Goal: Information Seeking & Learning: Learn about a topic

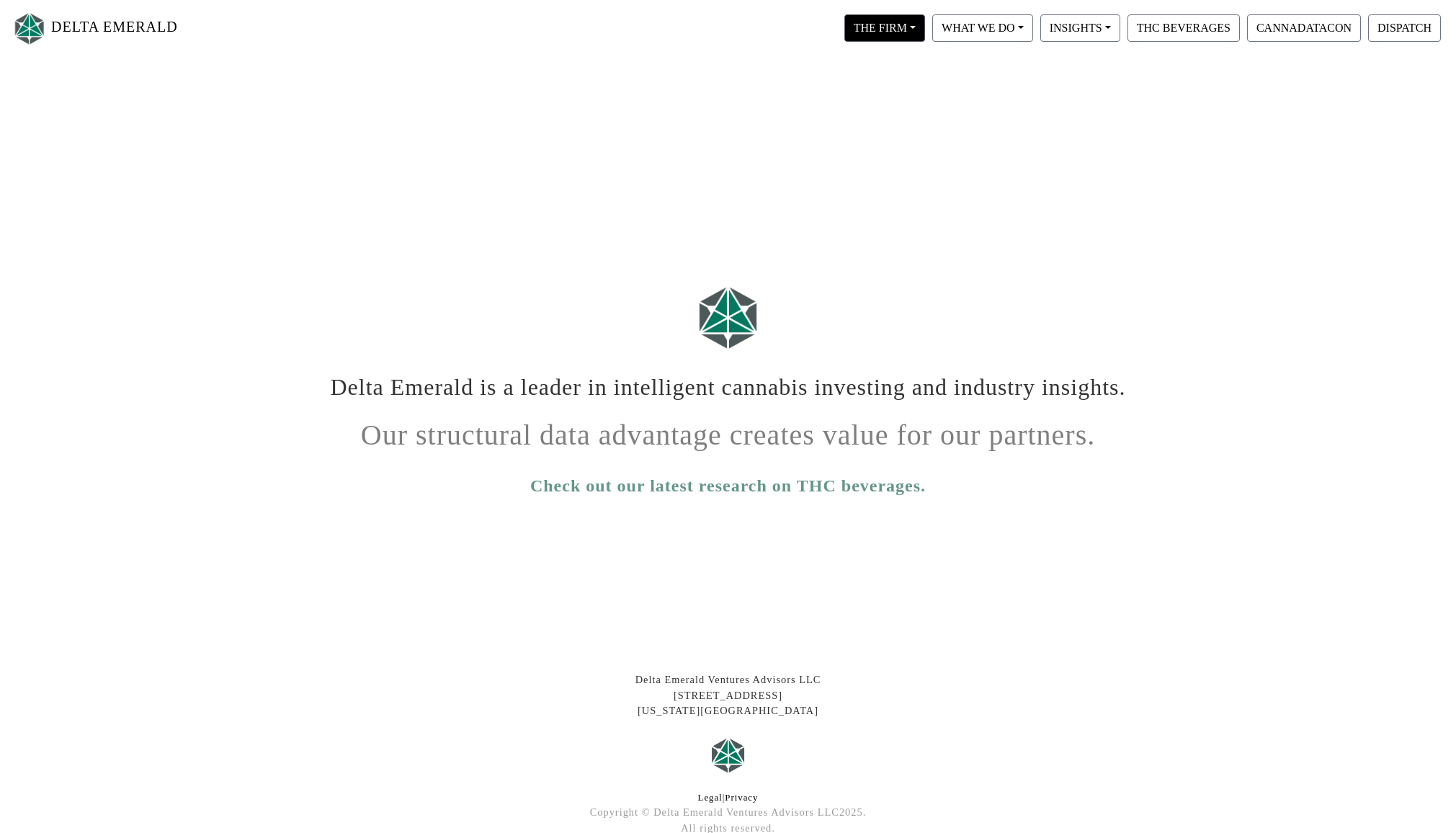
click at [912, 25] on button "THE FIRM" at bounding box center [885, 29] width 81 height 28
click at [906, 65] on link "Our Objective" at bounding box center [898, 64] width 114 height 23
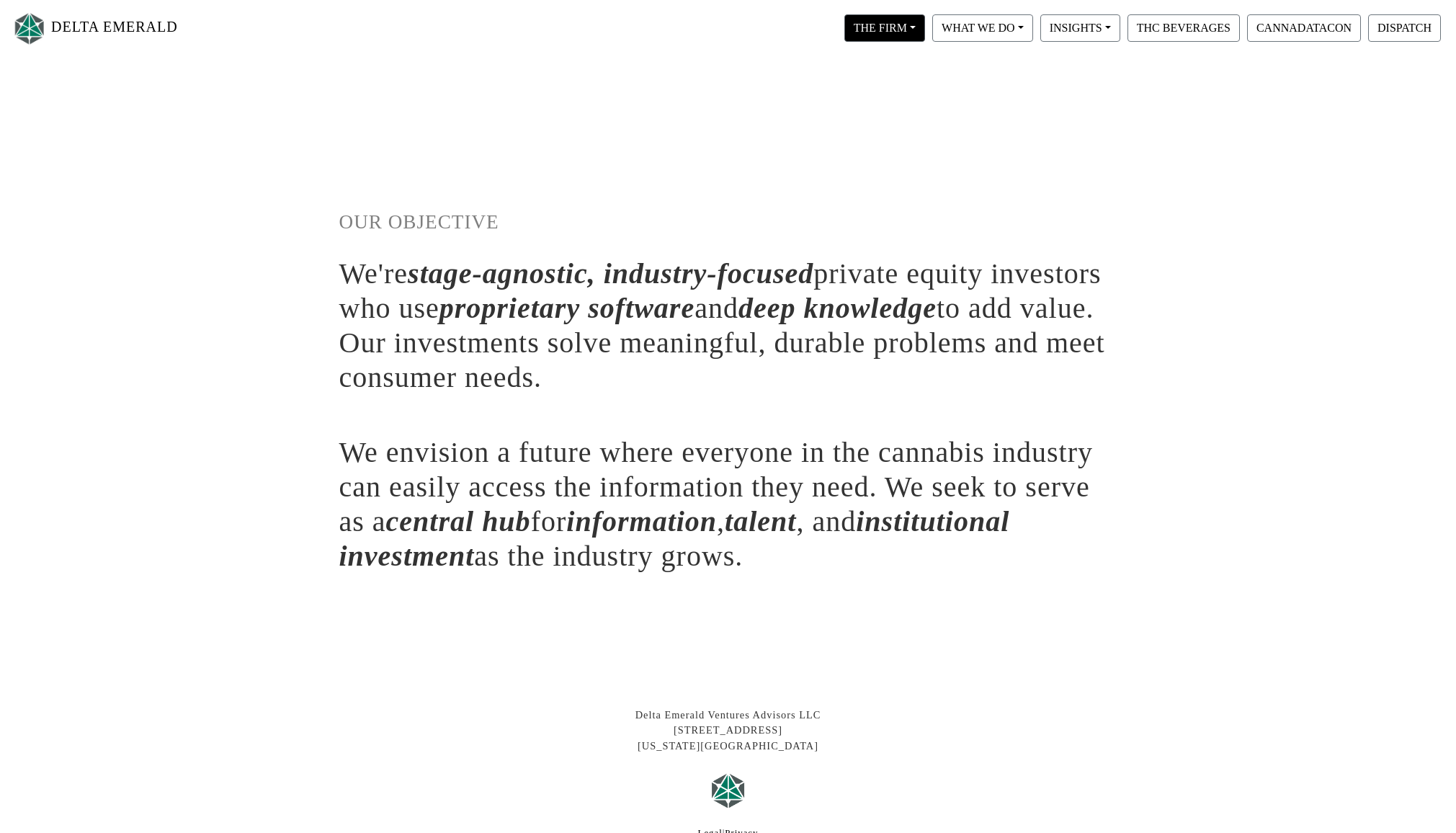
click at [894, 28] on button "THE FIRM" at bounding box center [885, 29] width 81 height 28
click at [886, 90] on link "Our People" at bounding box center [898, 87] width 114 height 23
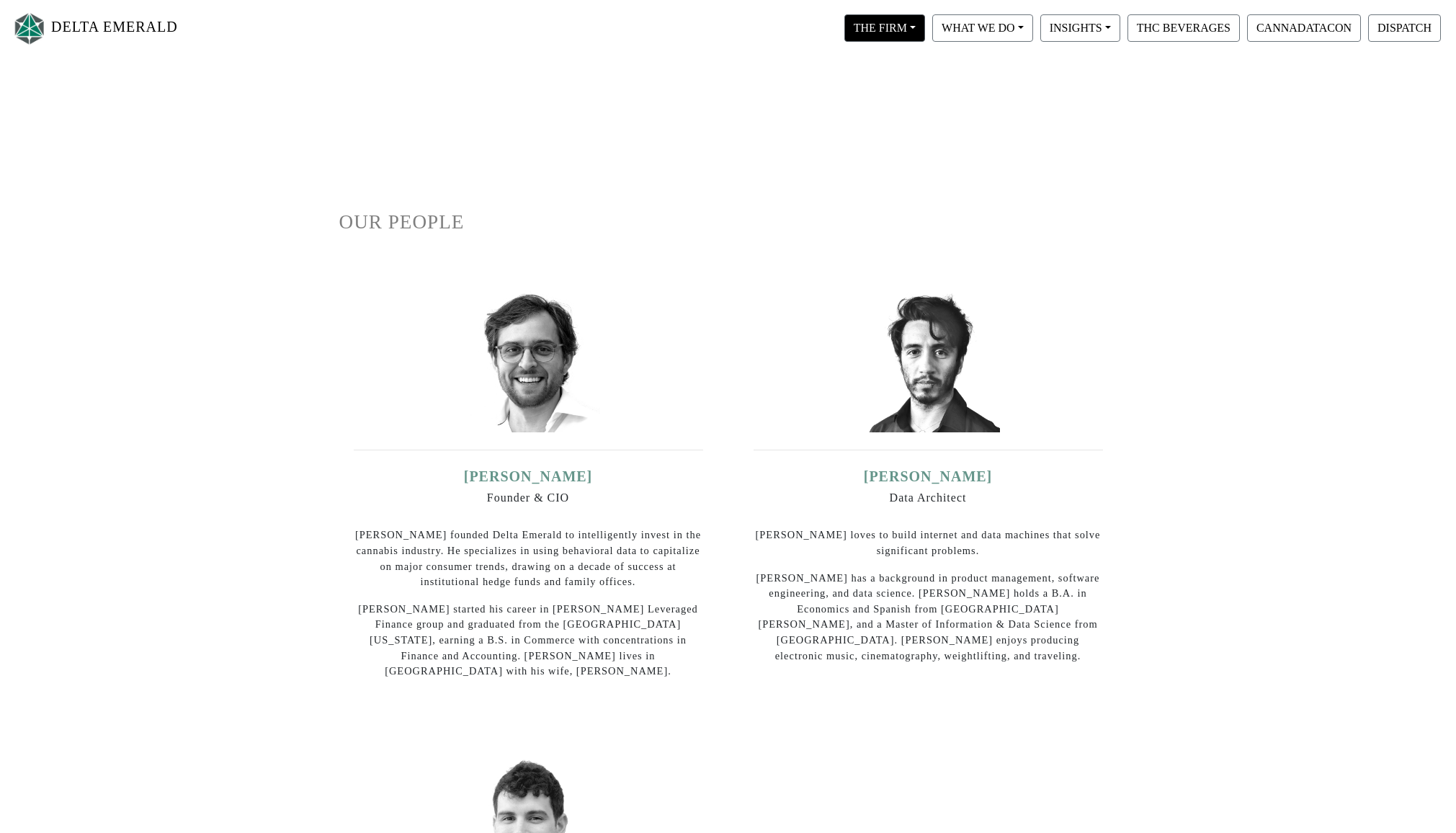
click at [905, 31] on button "THE FIRM" at bounding box center [885, 29] width 81 height 28
click at [883, 111] on link "Our Values" at bounding box center [898, 111] width 114 height 23
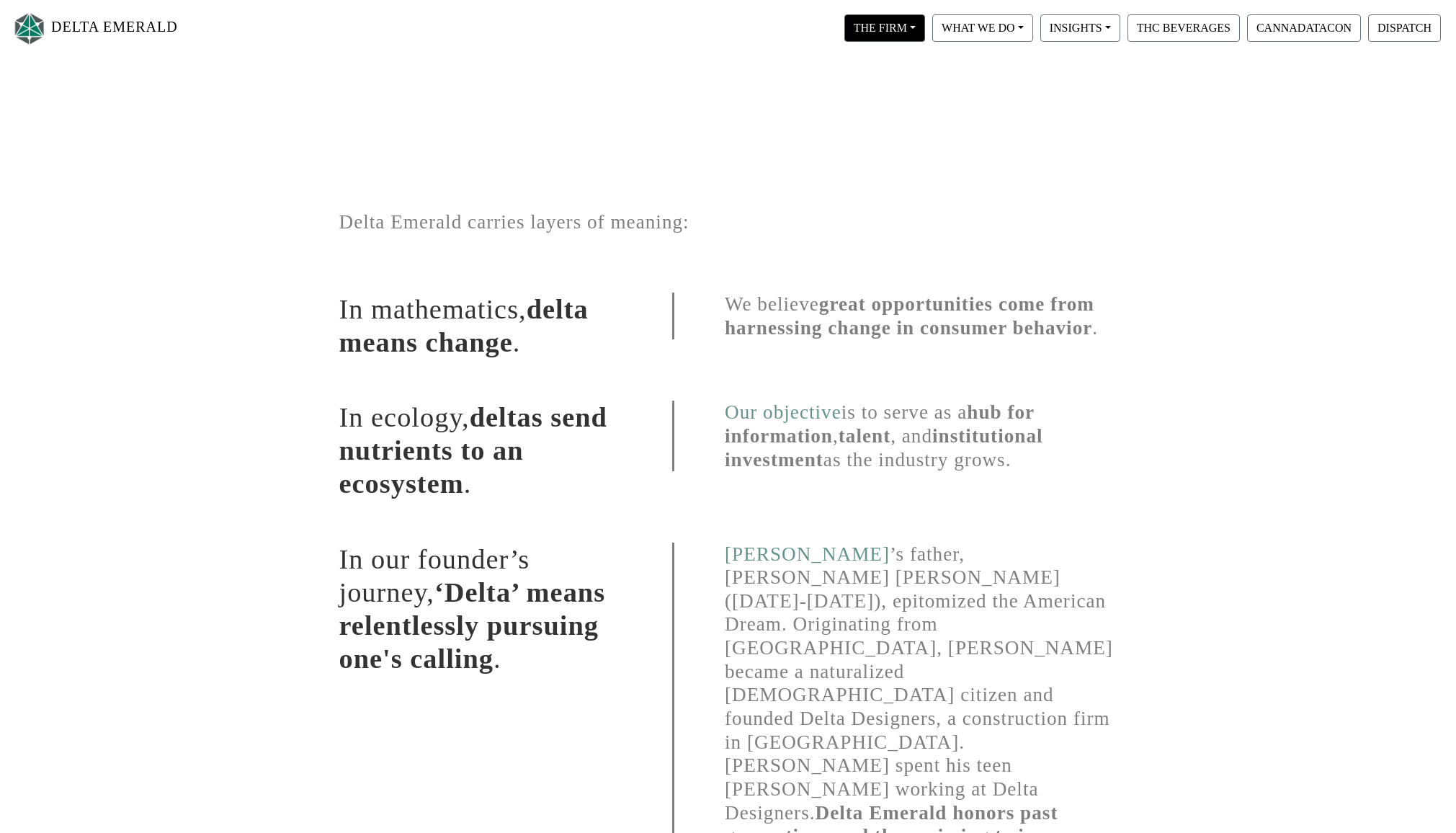
click at [914, 34] on button "THE FIRM" at bounding box center [885, 29] width 81 height 28
click at [906, 132] on link "Our Portfolio" at bounding box center [898, 133] width 114 height 23
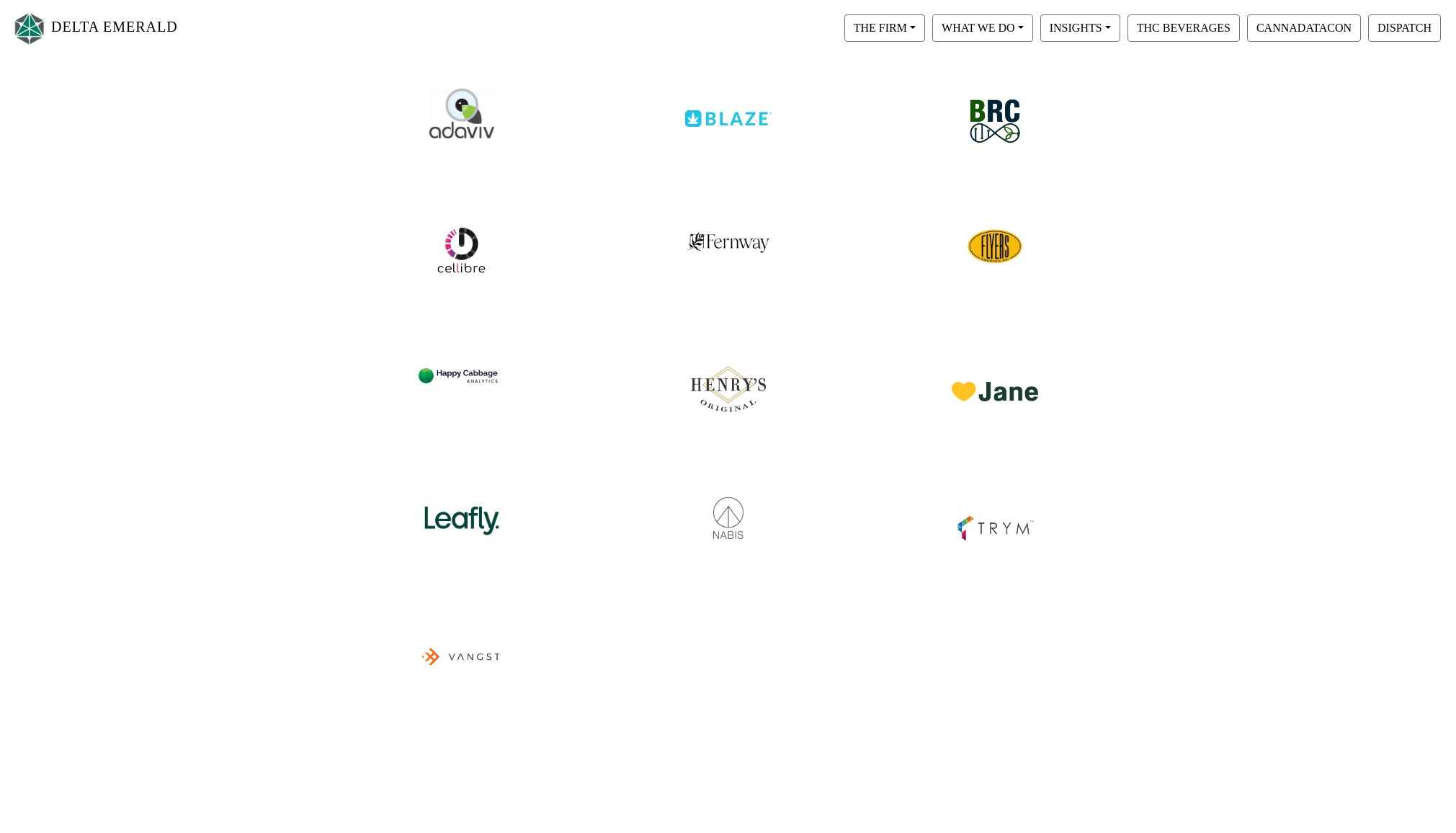
scroll to position [201, 0]
click at [726, 391] on img at bounding box center [728, 380] width 91 height 76
click at [1002, 250] on img at bounding box center [994, 245] width 60 height 60
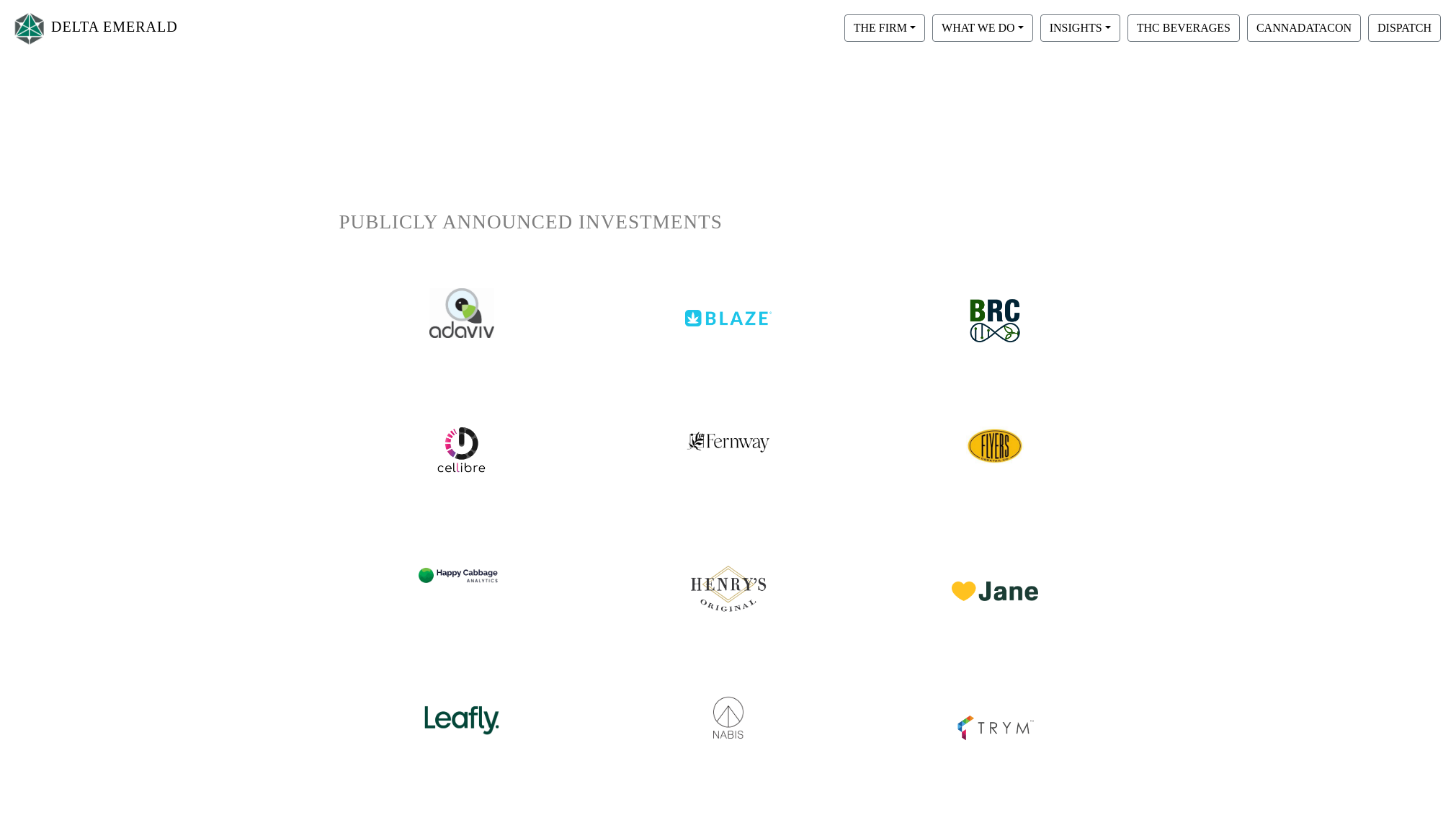
scroll to position [0, 0]
click at [888, 30] on button "THE FIRM" at bounding box center [885, 29] width 81 height 28
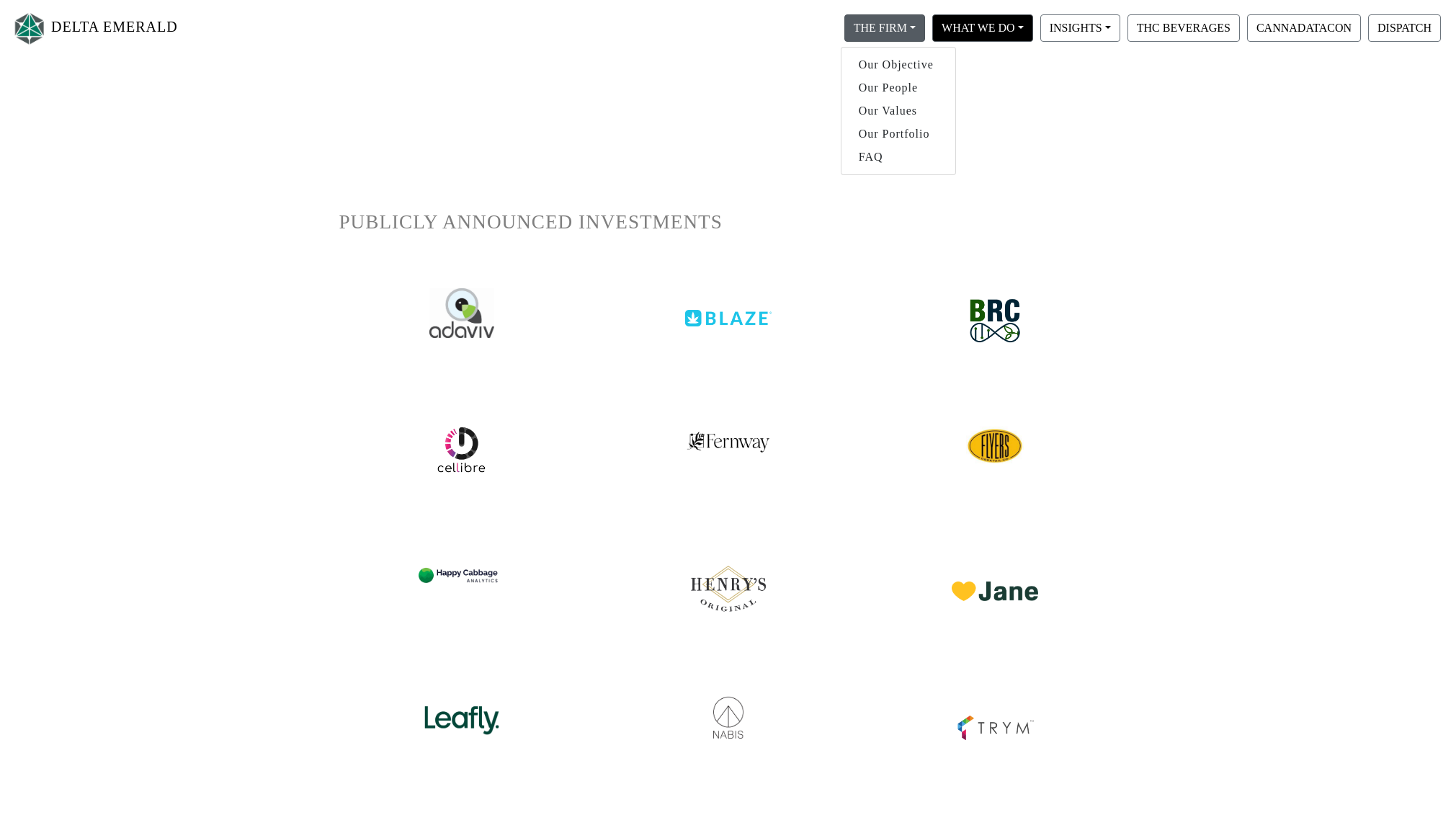
click at [925, 29] on button "WHAT WE DO" at bounding box center [885, 29] width 81 height 28
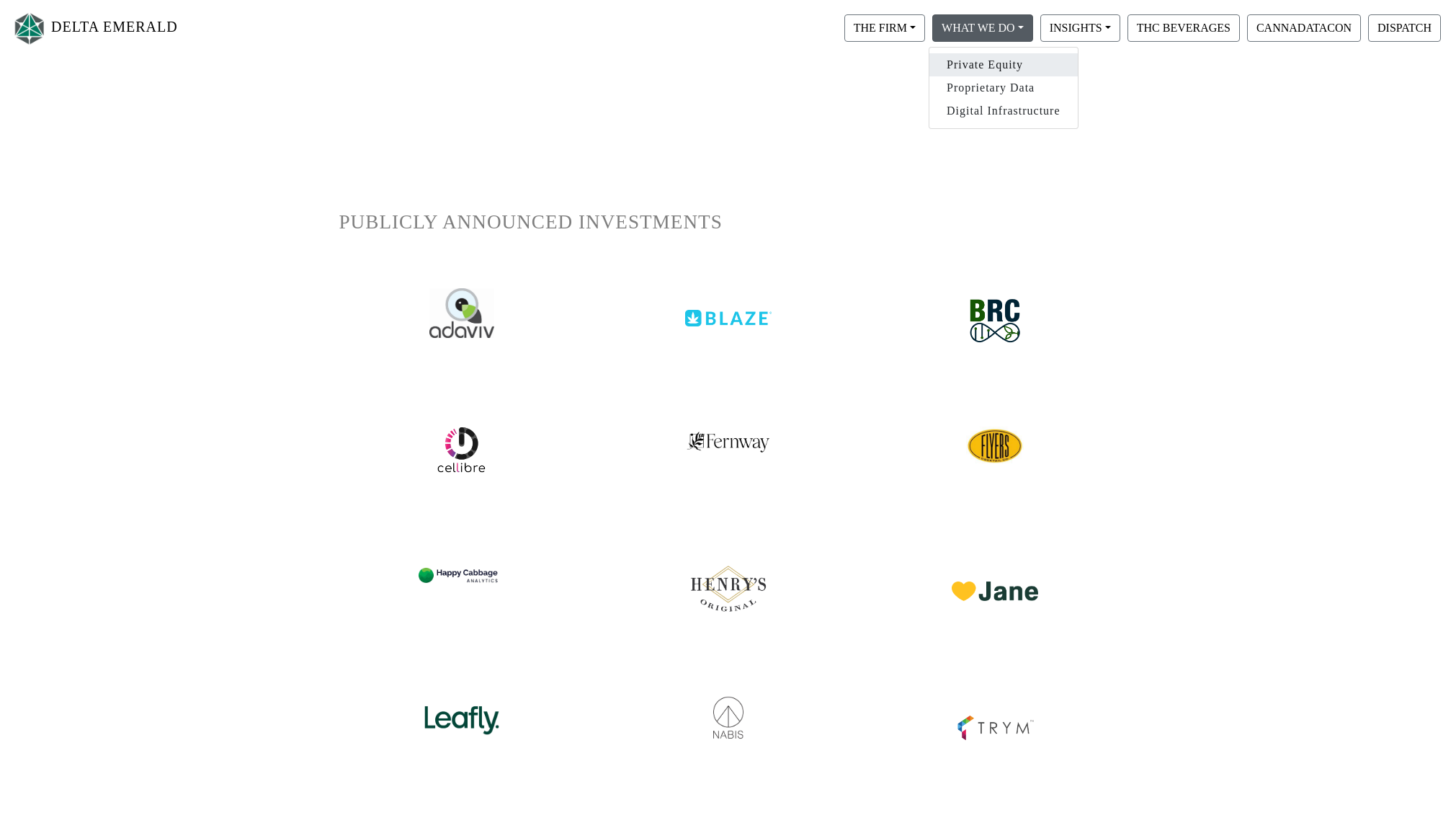
click at [993, 64] on link "Private Equity" at bounding box center [1004, 64] width 148 height 23
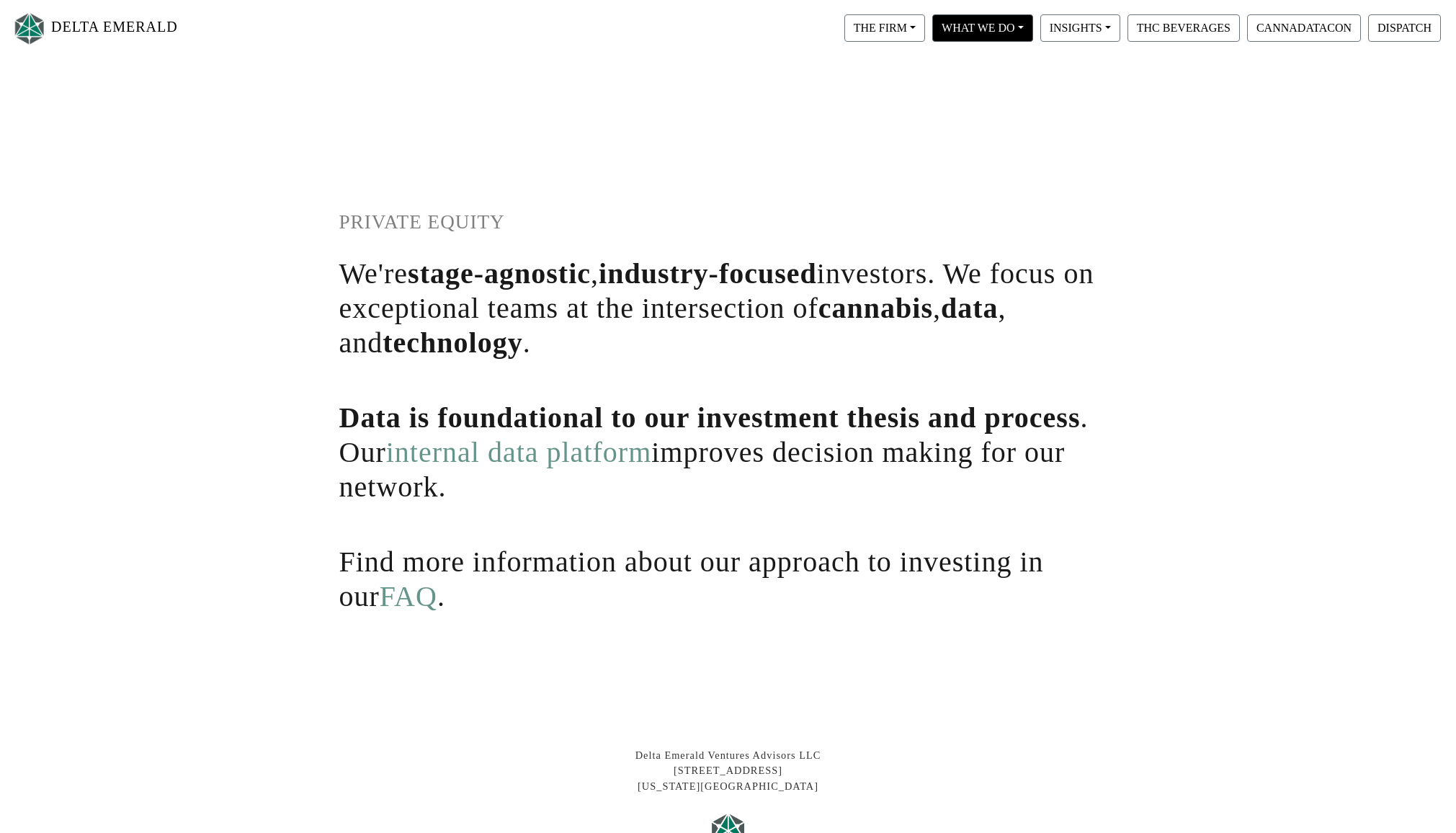
click at [925, 26] on button "WHAT WE DO" at bounding box center [885, 29] width 81 height 28
click at [993, 84] on link "Proprietary Data" at bounding box center [1004, 87] width 148 height 23
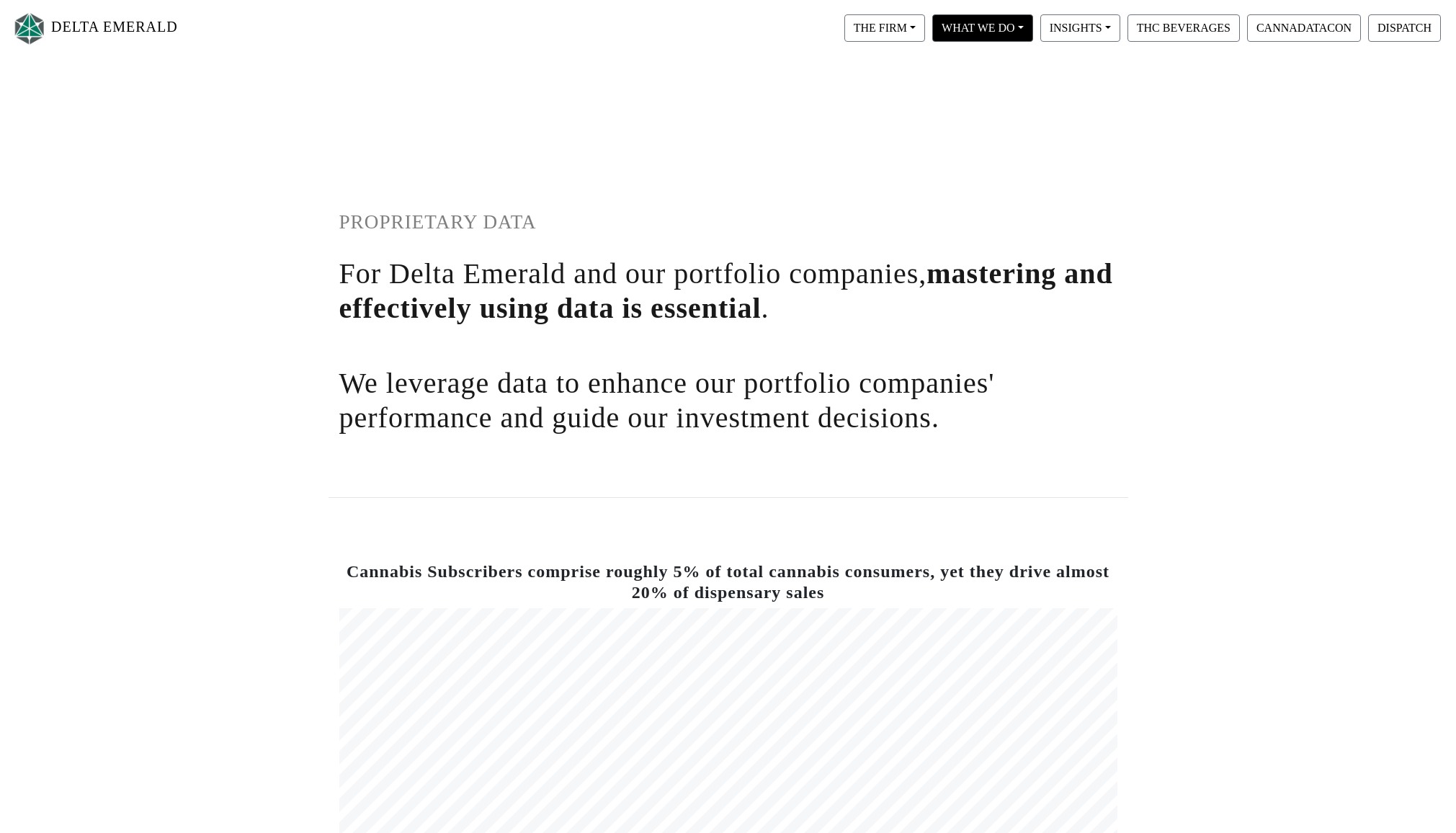
click at [925, 29] on button "WHAT WE DO" at bounding box center [885, 29] width 81 height 28
click at [1004, 108] on link "Digital Infrastructure" at bounding box center [1004, 111] width 148 height 23
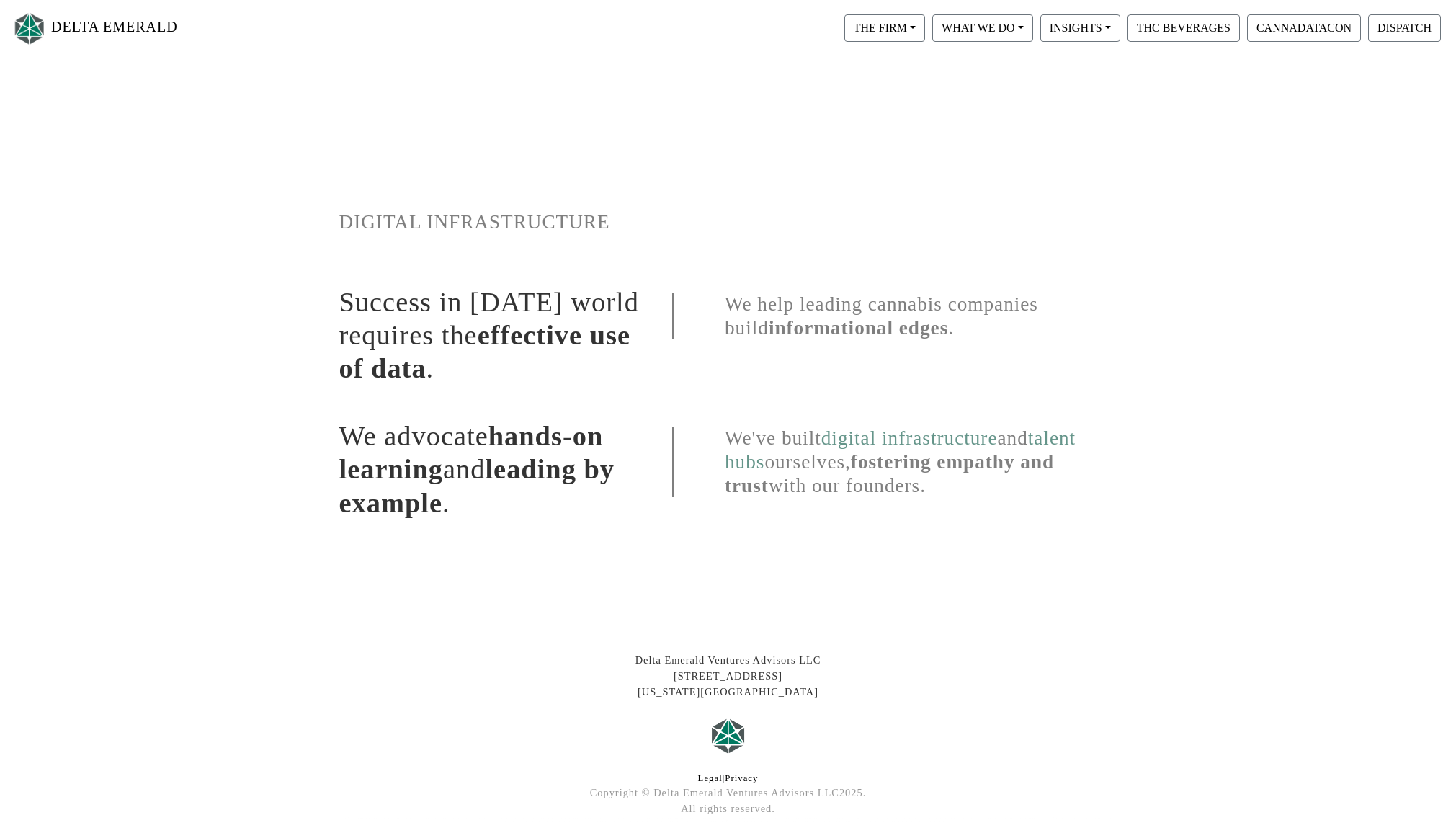
click at [908, 432] on link "digital infrastructure" at bounding box center [909, 438] width 177 height 22
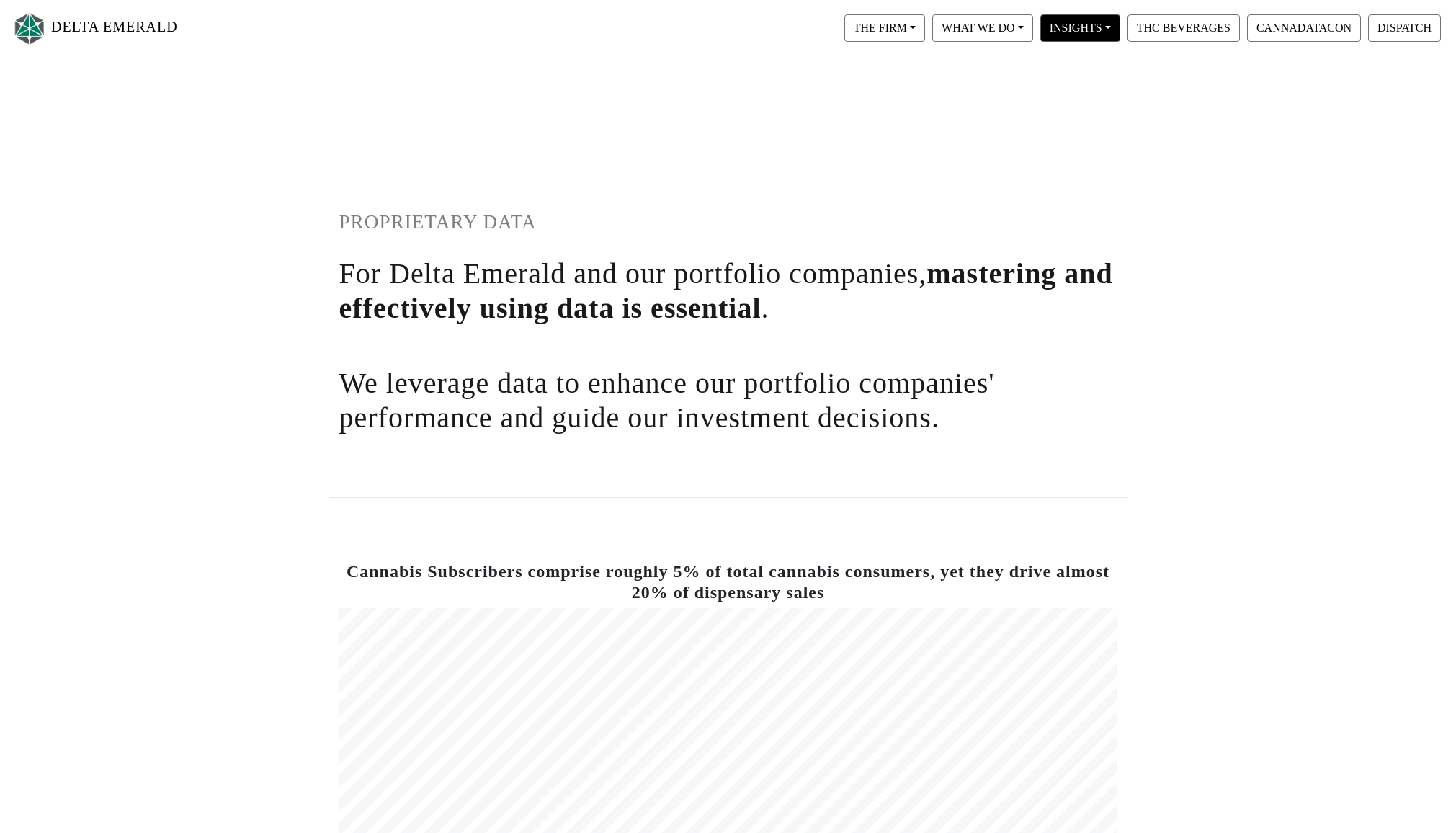
click at [925, 26] on button "INSIGHTS" at bounding box center [885, 29] width 81 height 28
click at [1178, 27] on button "THC BEVERAGES" at bounding box center [1184, 29] width 113 height 28
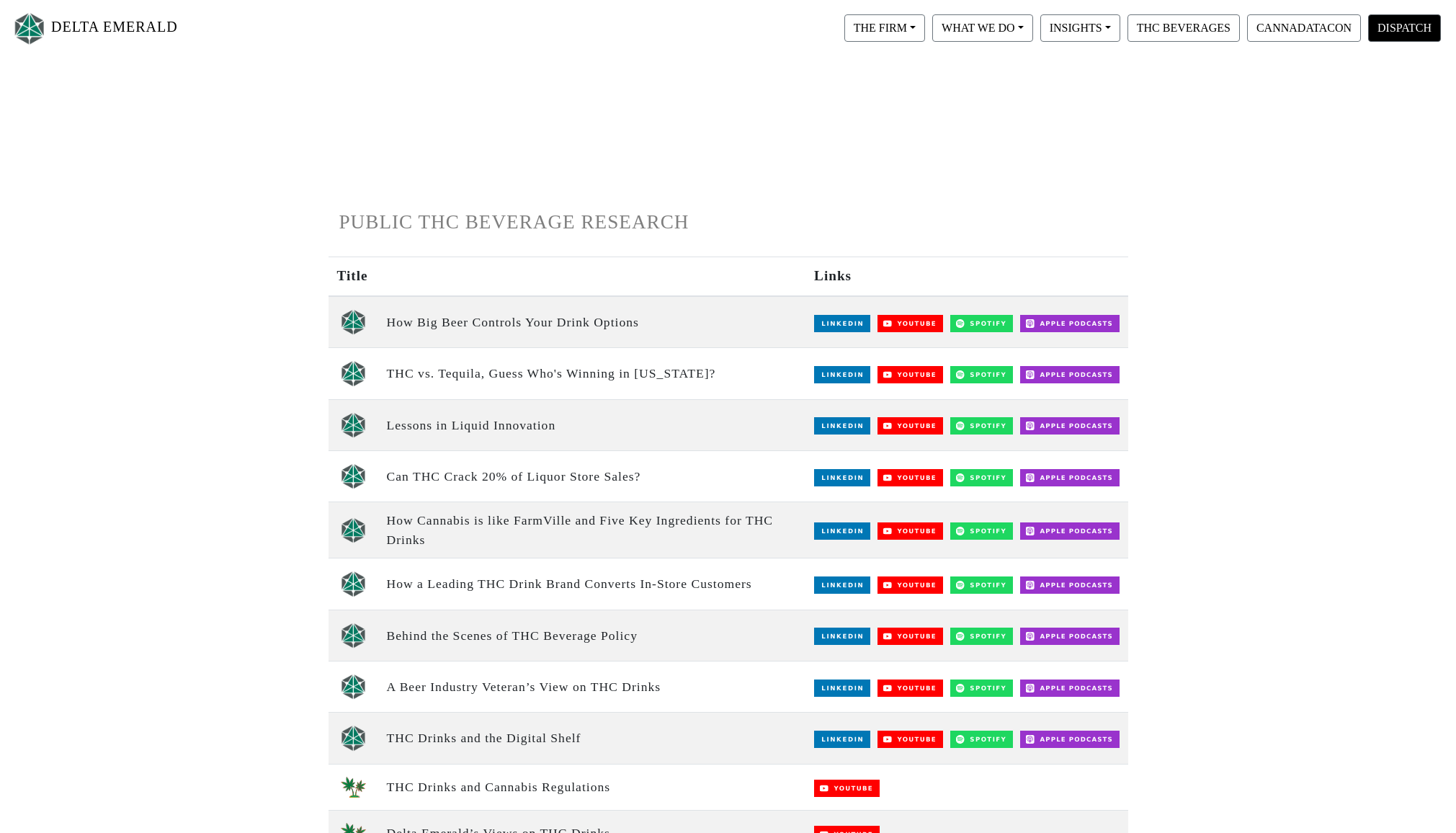
click at [1392, 31] on button "DISPATCH" at bounding box center [1405, 29] width 73 height 28
